Goal: Find specific page/section: Find specific page/section

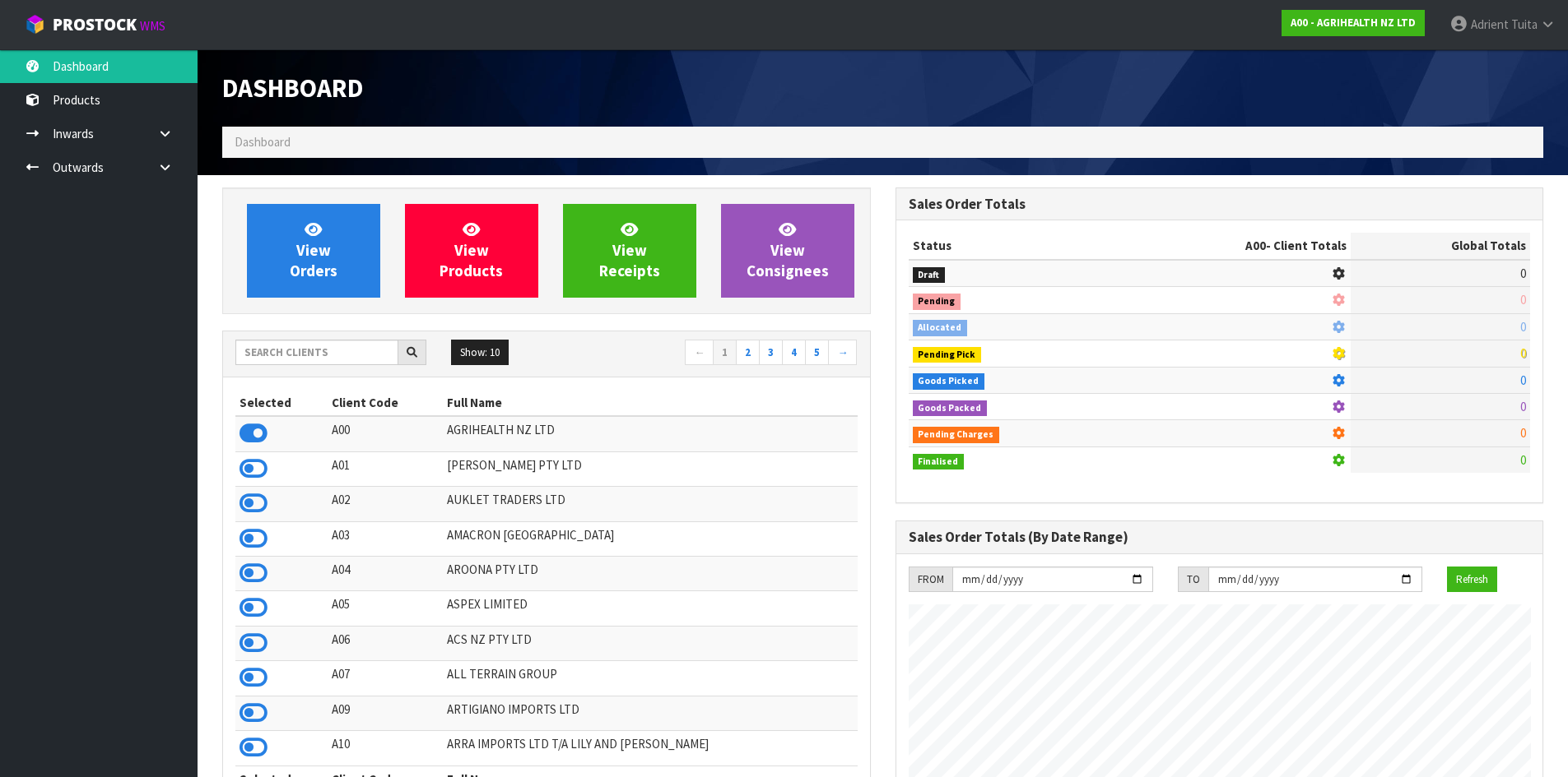
scroll to position [1246, 673]
click at [265, 343] on input "text" at bounding box center [317, 352] width 163 height 25
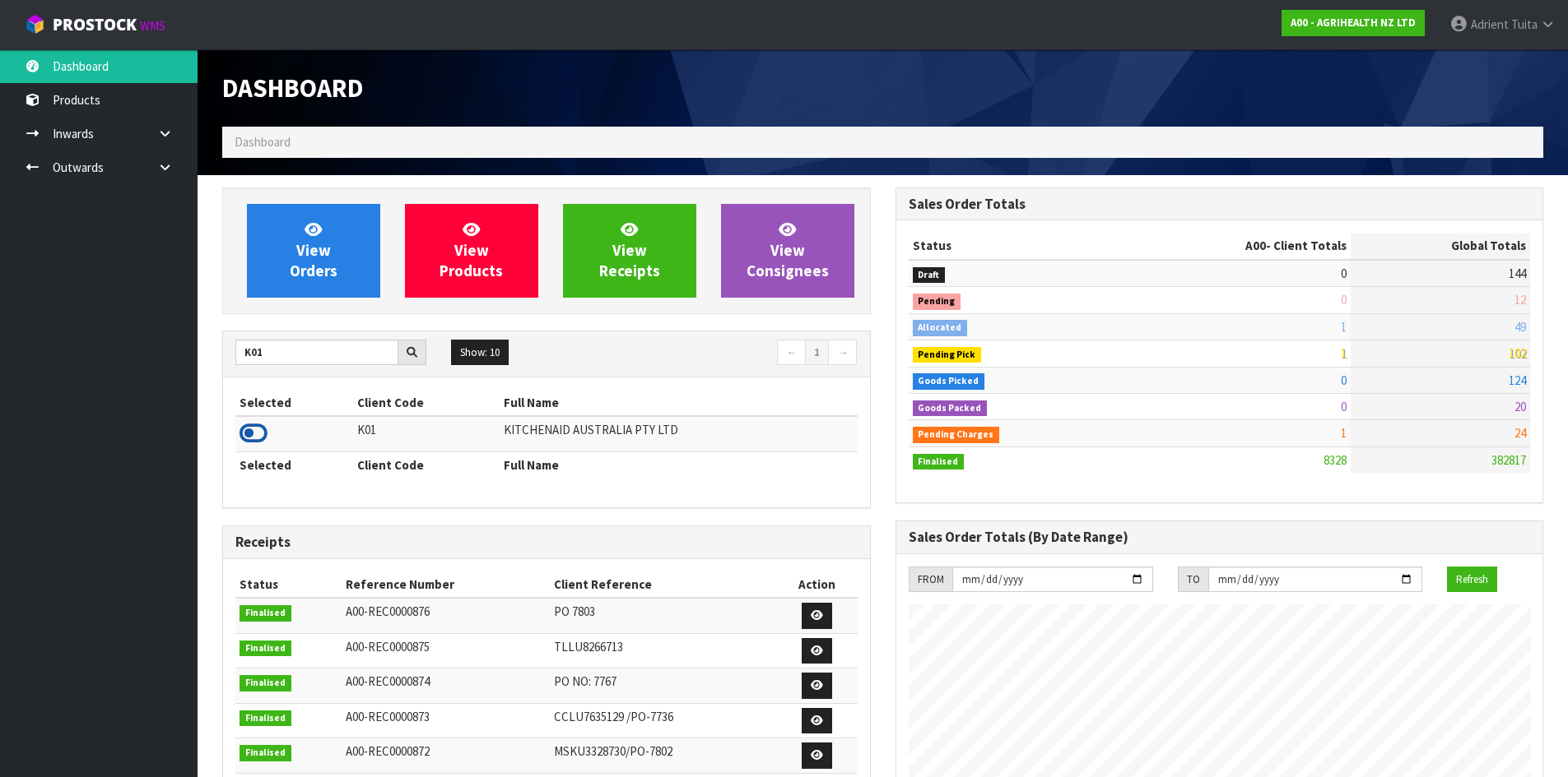
click at [258, 435] on icon at bounding box center [253, 433] width 28 height 24
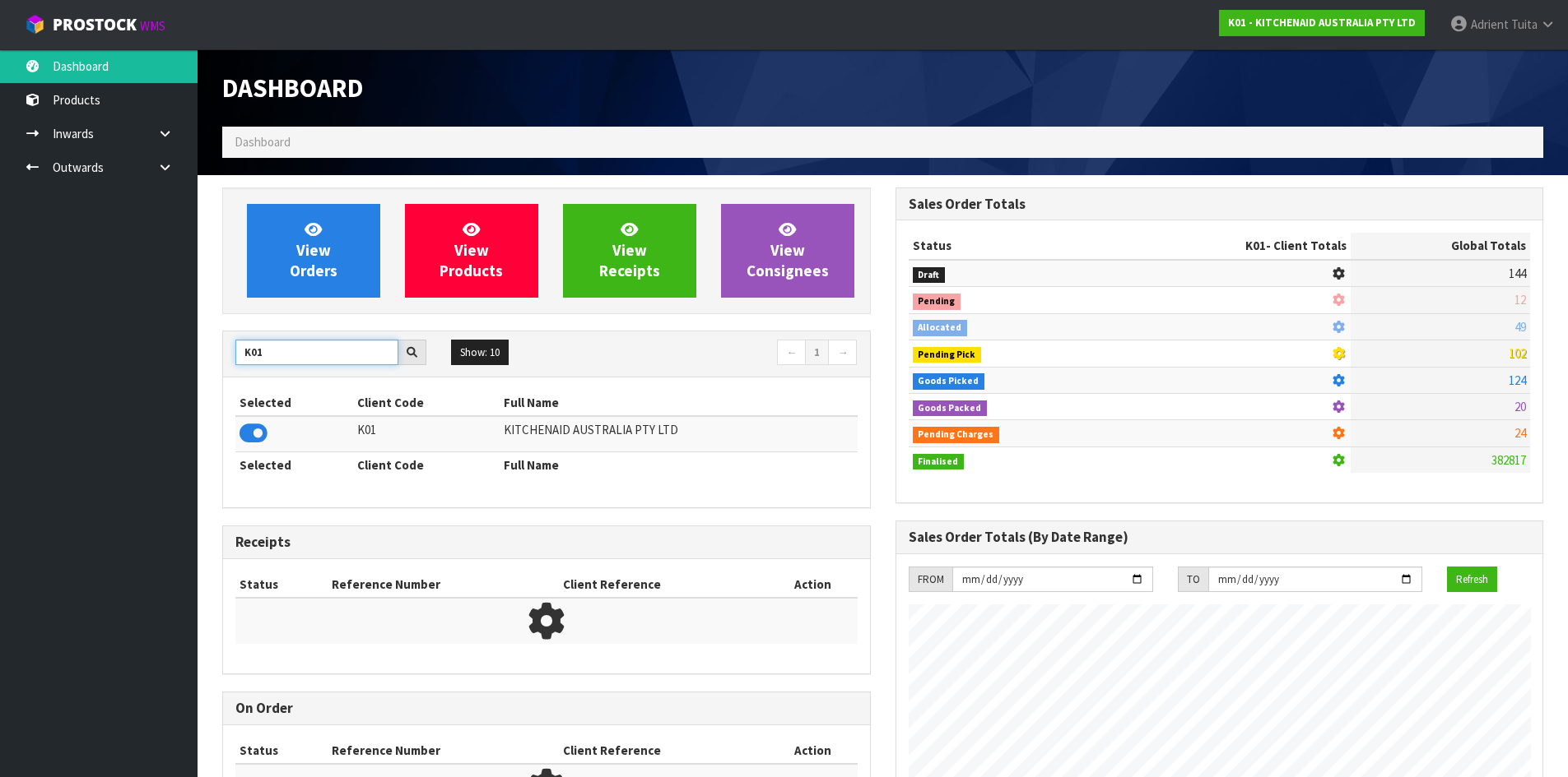
click at [250, 346] on input "K01" at bounding box center [317, 352] width 163 height 25
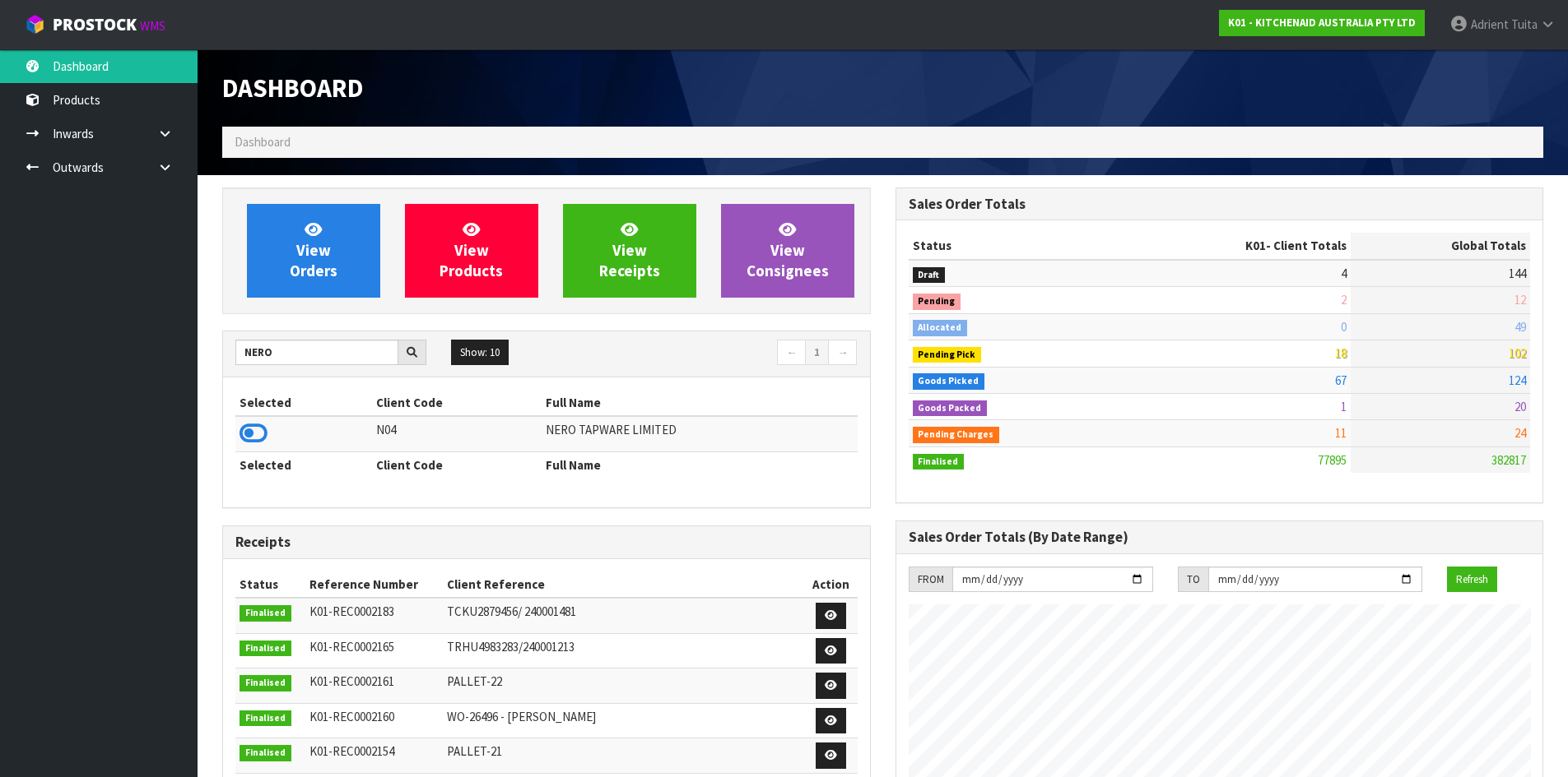
click at [269, 439] on td at bounding box center [304, 433] width 137 height 36
click at [250, 434] on icon at bounding box center [253, 433] width 28 height 24
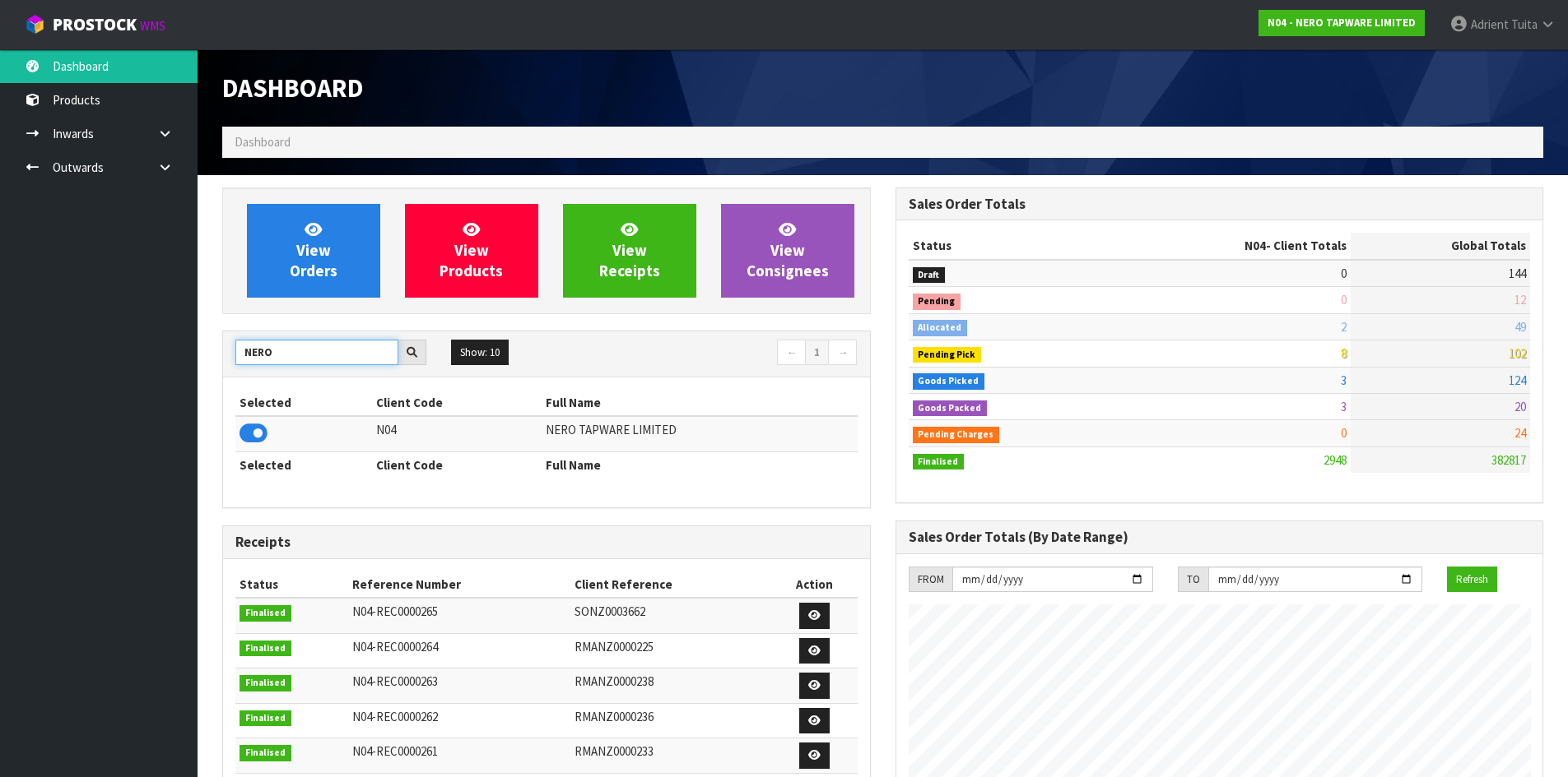
click at [252, 355] on input "NERO" at bounding box center [317, 352] width 163 height 25
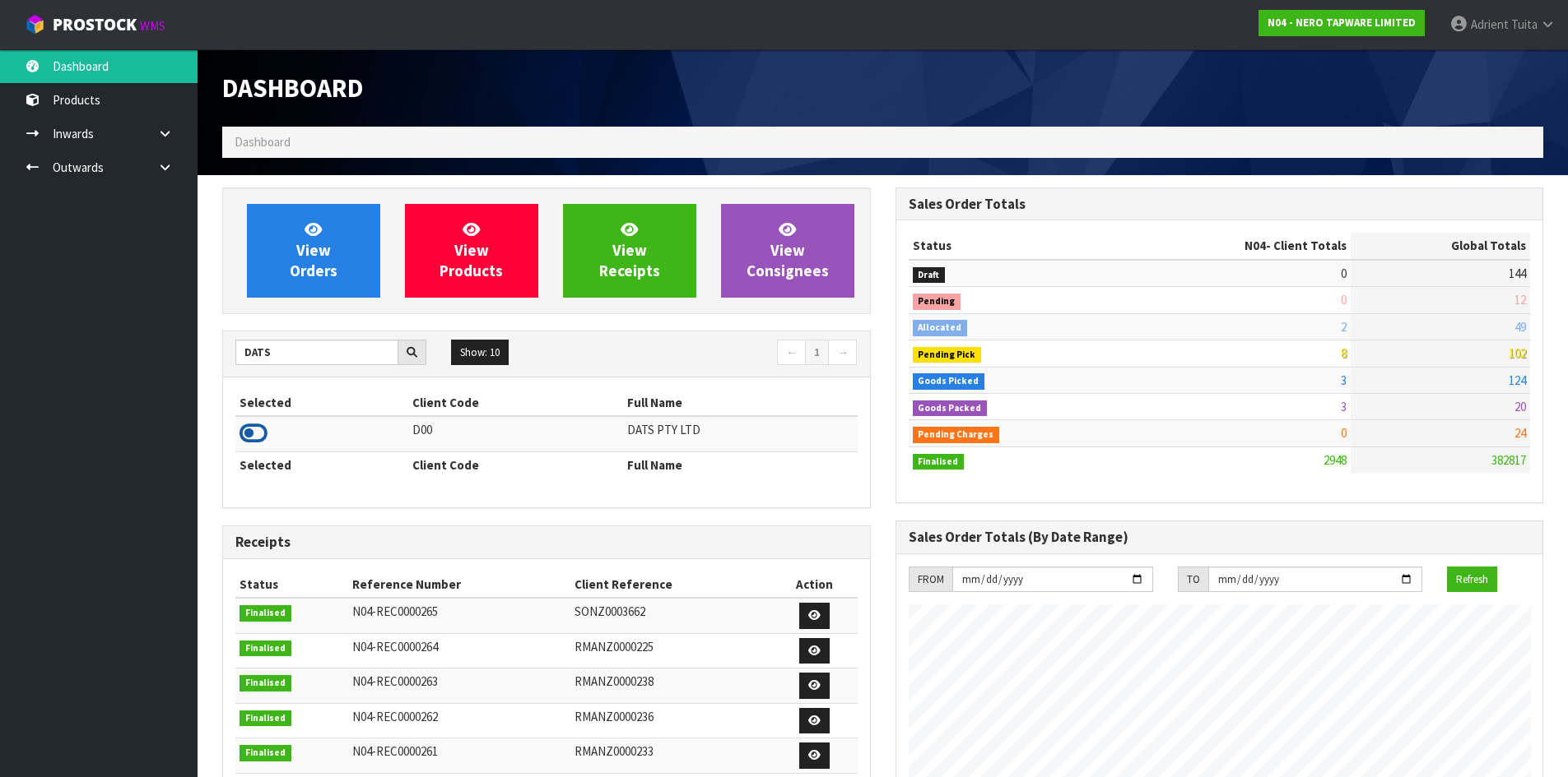
click at [245, 428] on icon at bounding box center [253, 433] width 28 height 24
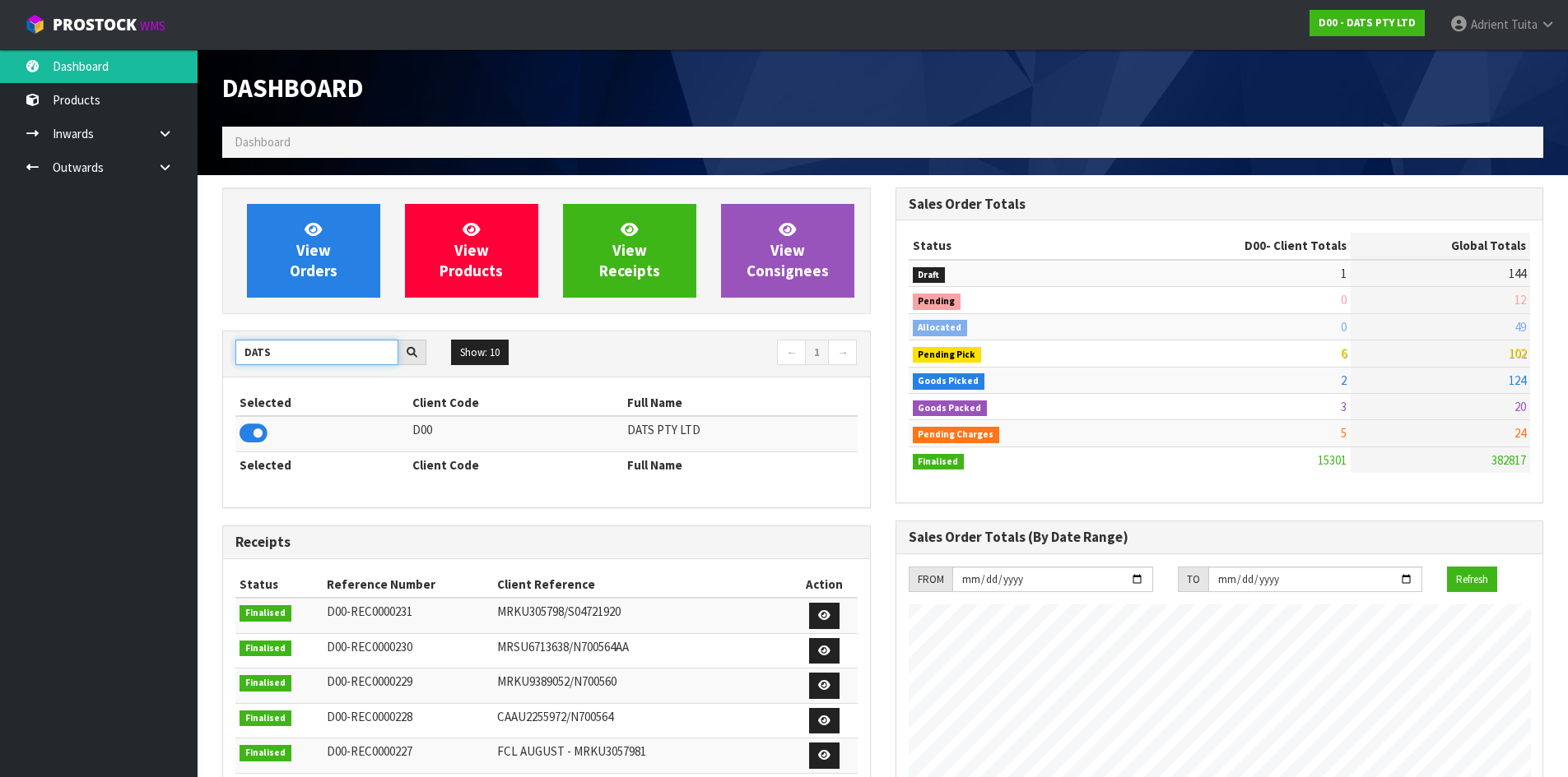
click at [262, 361] on input "DATS" at bounding box center [317, 352] width 163 height 25
click at [263, 361] on input "DATS" at bounding box center [317, 352] width 163 height 25
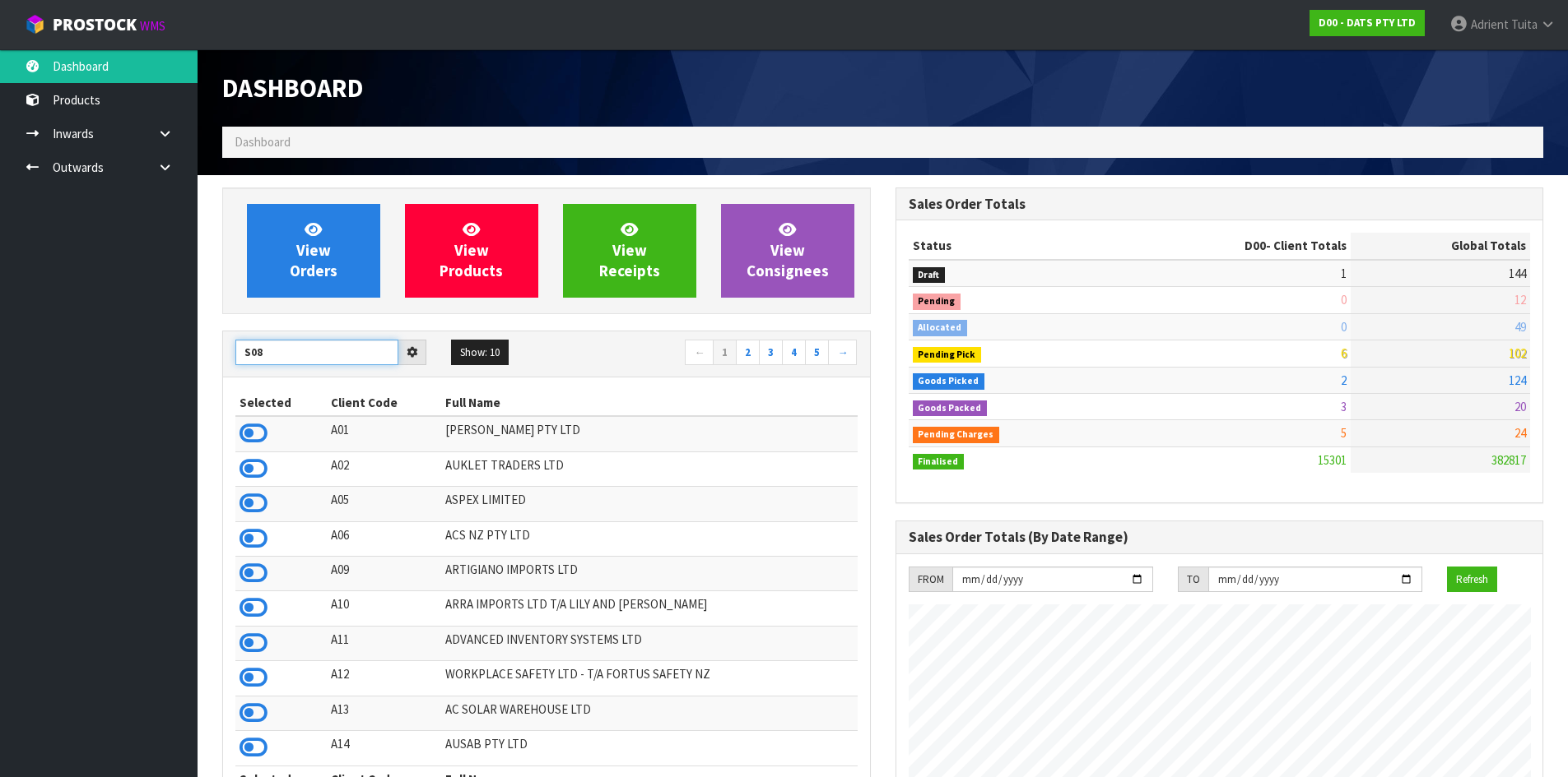
type input "S08"
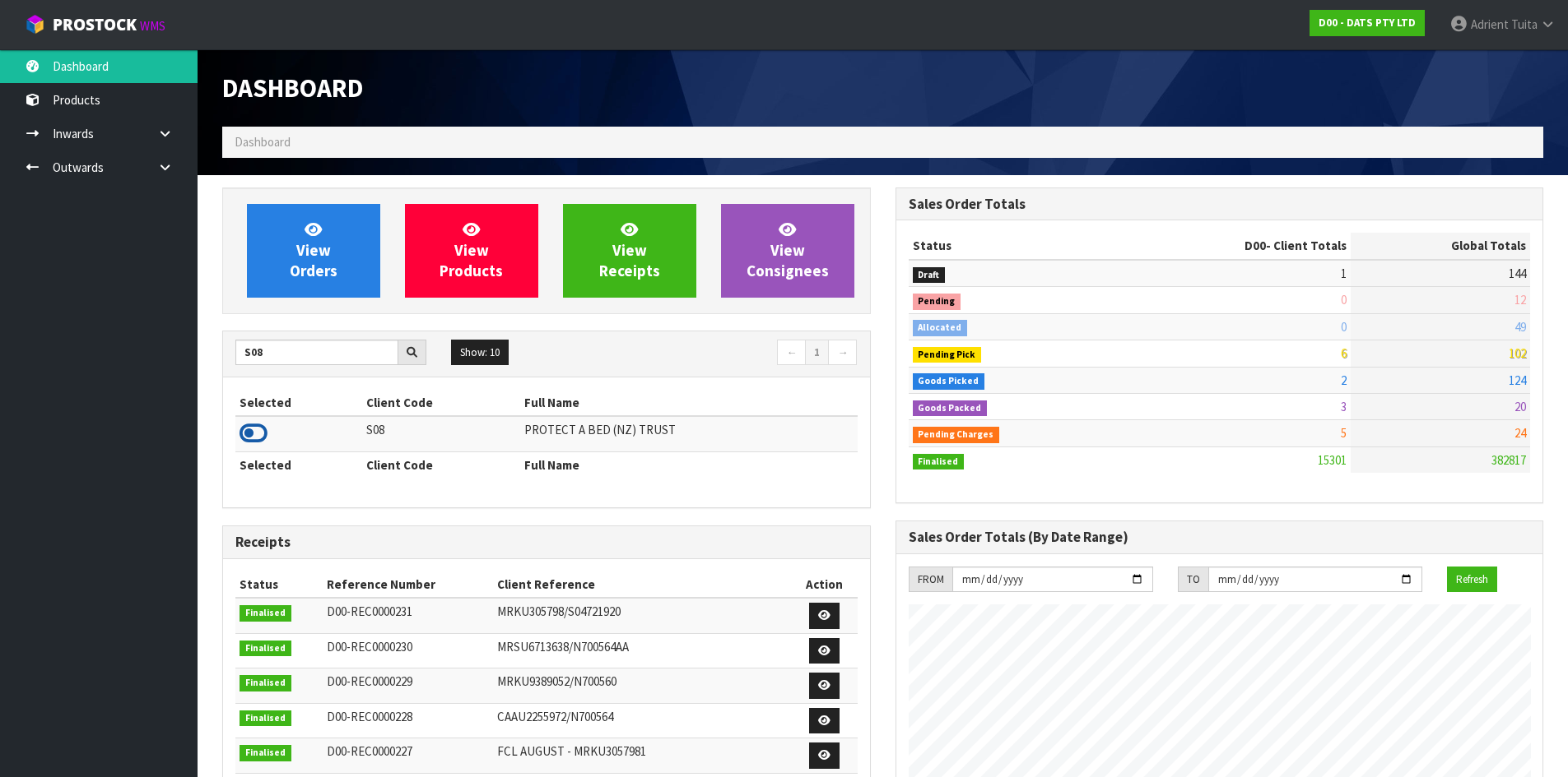
click at [252, 441] on icon at bounding box center [253, 433] width 28 height 24
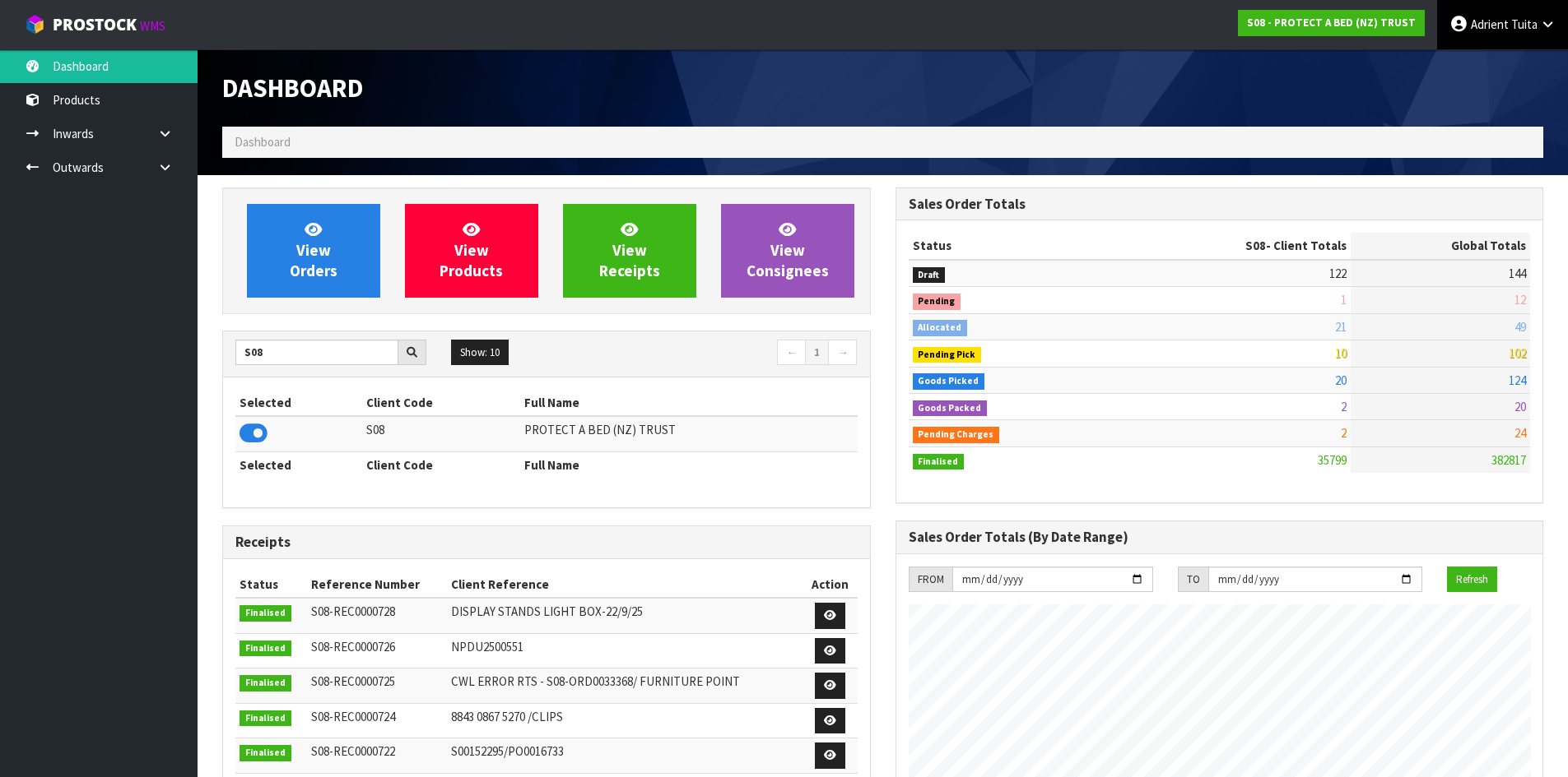
click at [1482, 37] on link "[PERSON_NAME]" at bounding box center [1502, 24] width 131 height 49
click at [1478, 64] on link "Logout" at bounding box center [1502, 66] width 130 height 23
